Goal: Information Seeking & Learning: Learn about a topic

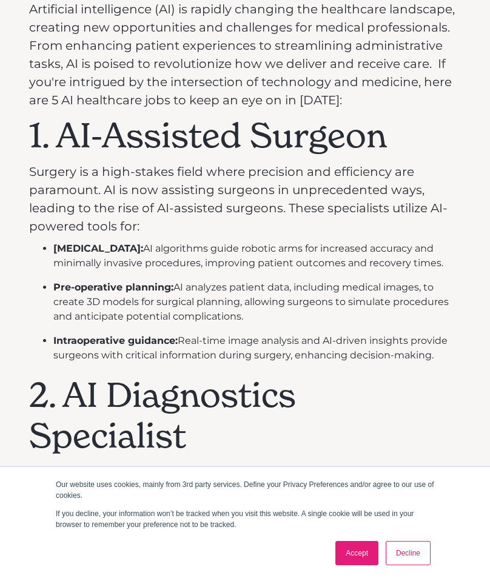
scroll to position [722, 0]
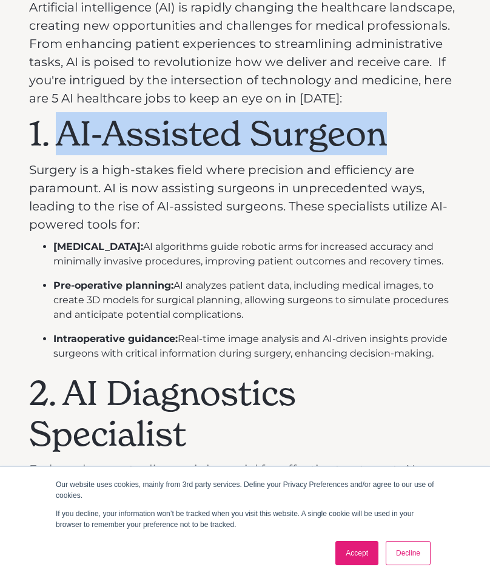
drag, startPoint x: 61, startPoint y: 126, endPoint x: 379, endPoint y: 127, distance: 317.4
click at [379, 127] on h1 "1. AI-Assisted Surgeon" at bounding box center [245, 133] width 432 height 41
copy h1 "AI-Assisted Surgeon"
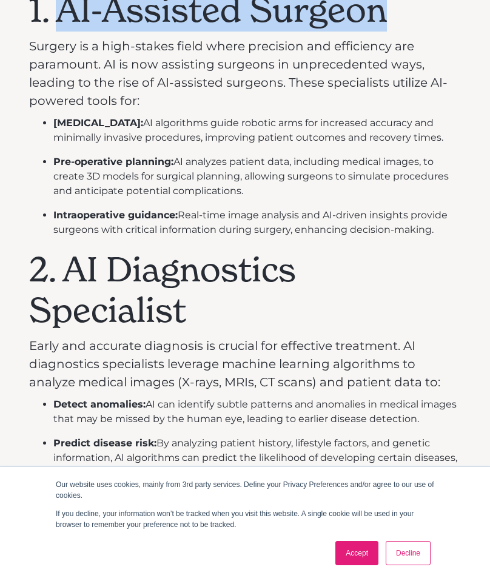
scroll to position [868, 0]
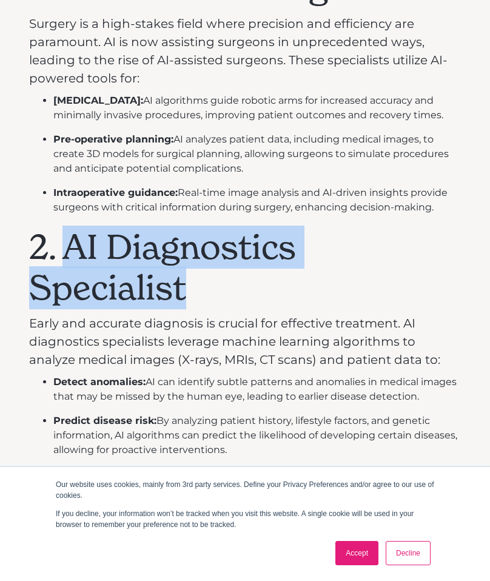
drag, startPoint x: 201, startPoint y: 296, endPoint x: 64, endPoint y: 249, distance: 144.7
click at [64, 249] on h1 "2. AI Diagnostics Specialist" at bounding box center [245, 267] width 432 height 81
copy h1 "AI Diagnostics Specialist"
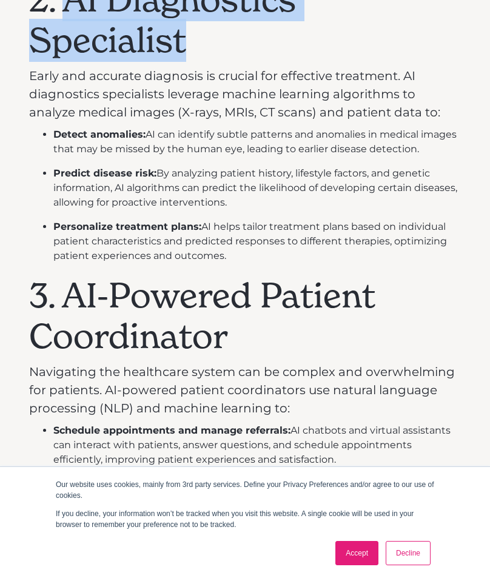
scroll to position [1267, 0]
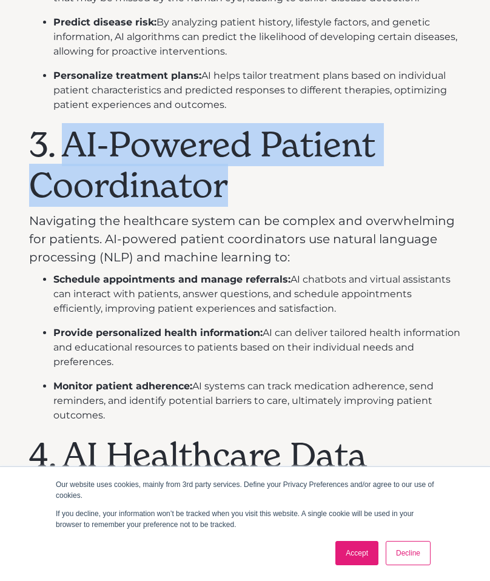
drag, startPoint x: 245, startPoint y: 184, endPoint x: 69, endPoint y: 138, distance: 182.7
click at [69, 138] on h1 "3. AI-Powered Patient Coordinator" at bounding box center [245, 164] width 432 height 81
copy h1 "AI-Powered Patient Coordinator"
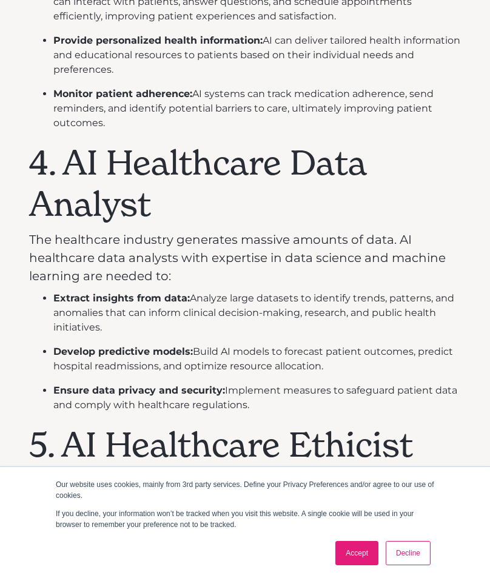
scroll to position [1576, 0]
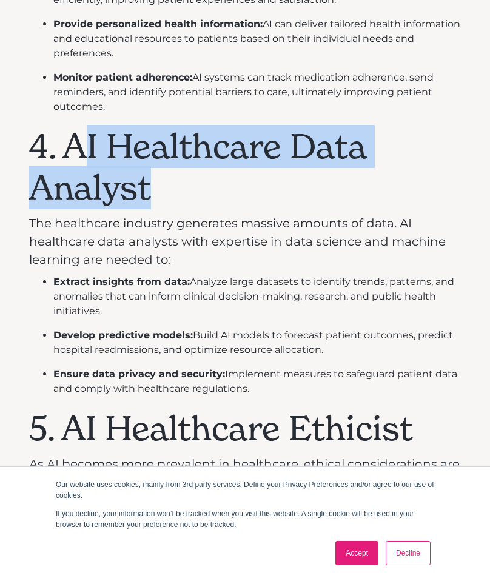
drag, startPoint x: 161, startPoint y: 185, endPoint x: 76, endPoint y: 146, distance: 93.7
click at [76, 146] on h1 "4. AI Healthcare Data Analyst" at bounding box center [245, 166] width 432 height 81
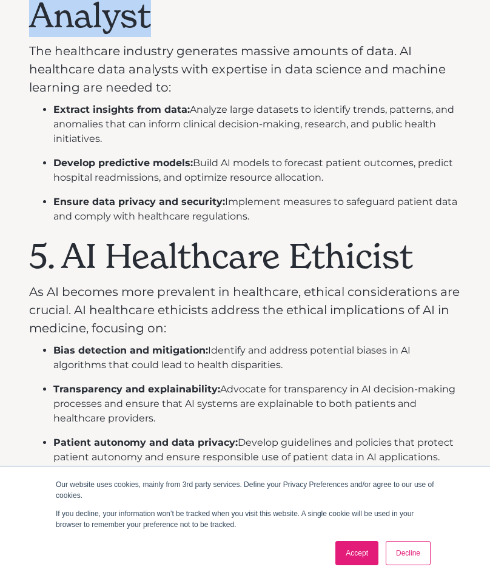
scroll to position [1773, 0]
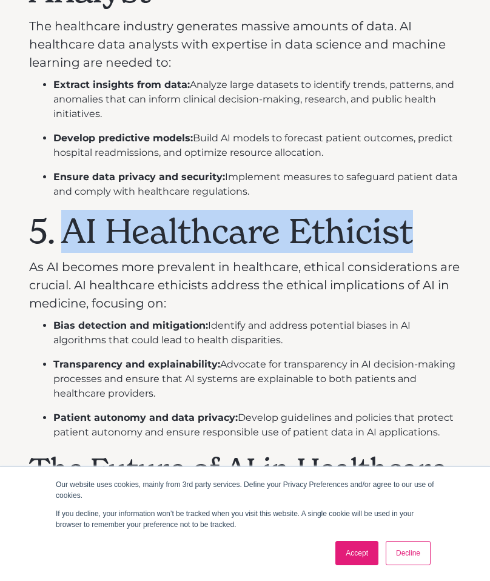
drag, startPoint x: 70, startPoint y: 222, endPoint x: 430, endPoint y: 226, distance: 359.9
click at [430, 226] on h1 "5. AI Healthcare Ethicist" at bounding box center [245, 231] width 432 height 41
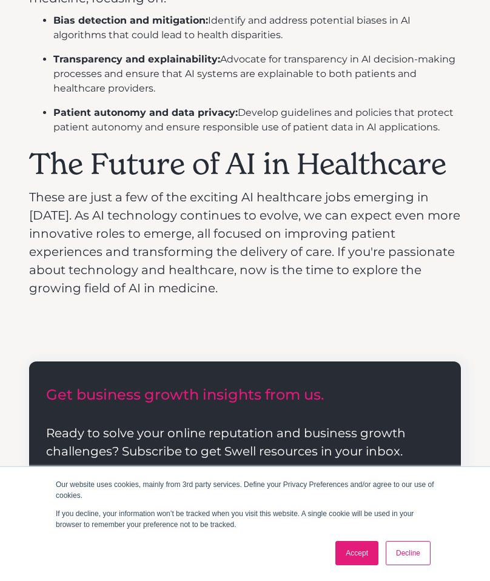
scroll to position [2080, 0]
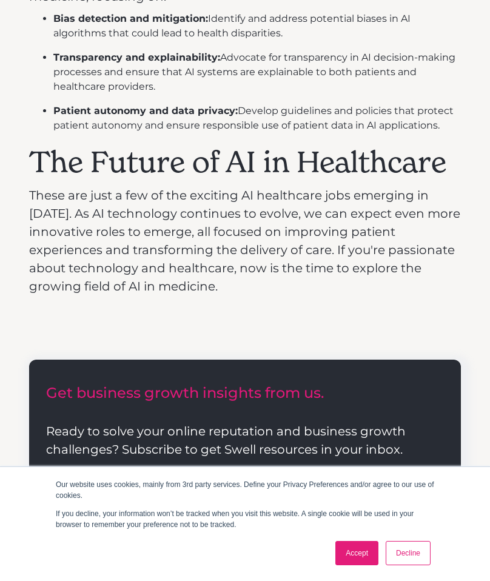
copy h1 "AI Healthcare Ethicist"
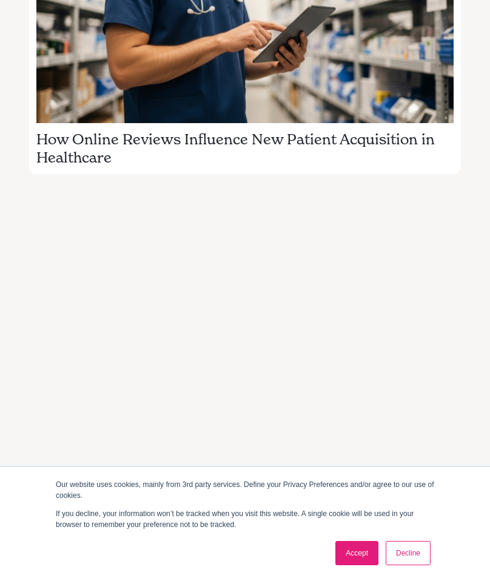
scroll to position [3465, 0]
